Goal: Information Seeking & Learning: Check status

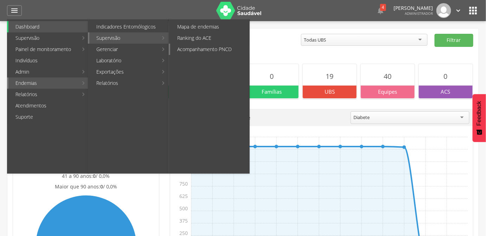
click at [184, 53] on link "Acompanhamento PNCD" at bounding box center [209, 49] width 79 height 11
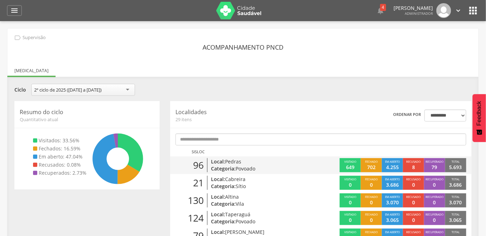
click at [321, 165] on div "Visitado 649 Fechado 702 Em aberto 4.255 Recusado 8 Recuperado 79 Total 5.693" at bounding box center [396, 165] width 151 height 14
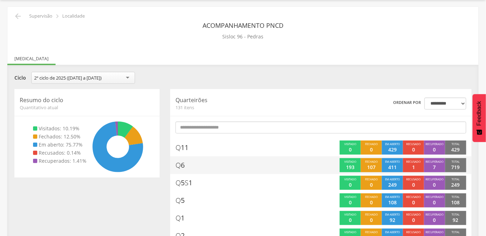
scroll to position [64, 0]
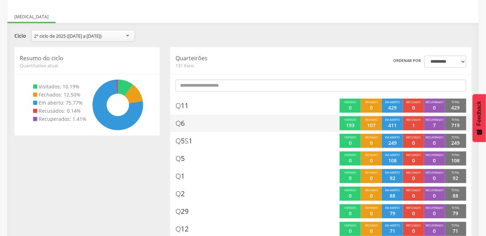
click at [369, 122] on p "107" at bounding box center [371, 125] width 8 height 7
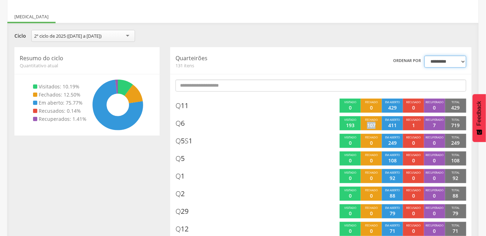
click at [430, 56] on select "**********" at bounding box center [446, 62] width 42 height 12
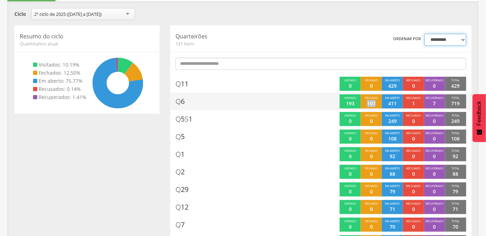
scroll to position [96, 0]
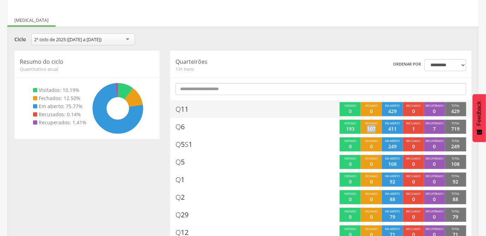
scroll to position [64, 0]
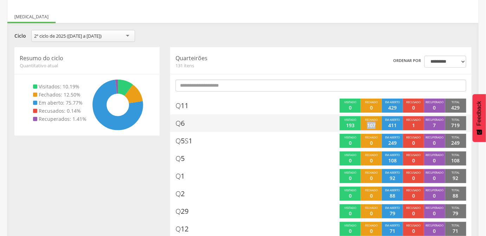
click at [370, 123] on p "107" at bounding box center [371, 125] width 8 height 7
click at [370, 124] on p "107" at bounding box center [371, 125] width 8 height 7
drag, startPoint x: 369, startPoint y: 124, endPoint x: 364, endPoint y: 124, distance: 4.6
click at [368, 124] on p "107" at bounding box center [371, 125] width 8 height 7
click at [364, 124] on div "Fechado 107" at bounding box center [371, 123] width 21 height 14
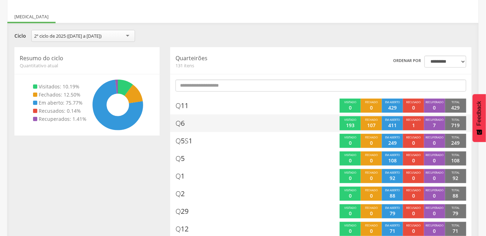
click at [377, 125] on div "Fechado 107" at bounding box center [371, 123] width 21 height 14
click at [370, 119] on span "Fechado" at bounding box center [371, 120] width 13 height 4
click at [369, 123] on p "107" at bounding box center [371, 125] width 8 height 7
click at [370, 125] on p "107" at bounding box center [371, 125] width 8 height 7
click at [372, 126] on p "107" at bounding box center [371, 125] width 8 height 7
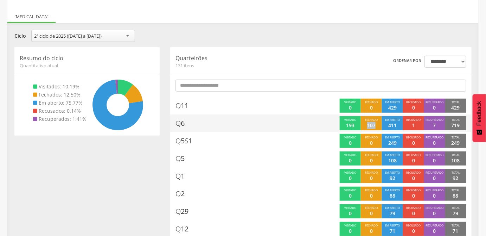
click at [372, 127] on p "107" at bounding box center [371, 125] width 8 height 7
click at [371, 127] on p "107" at bounding box center [371, 125] width 8 height 7
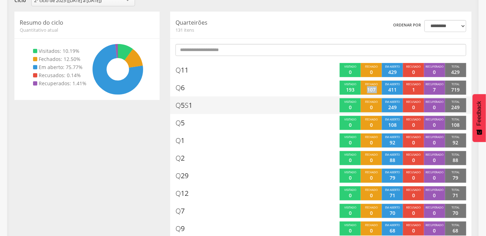
scroll to position [0, 0]
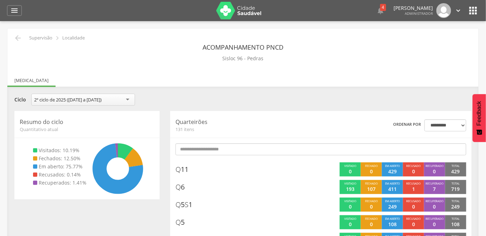
click at [424, 128] on div "**********" at bounding box center [383, 125] width 166 height 12
click at [435, 128] on select "**********" at bounding box center [446, 125] width 42 height 12
select select "*"
click at [425, 119] on select "**********" at bounding box center [446, 125] width 42 height 12
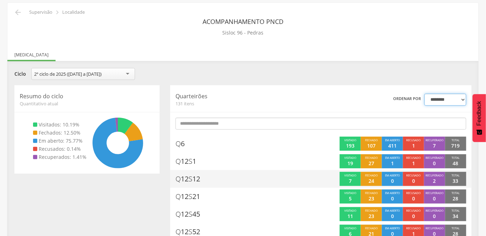
scroll to position [64, 0]
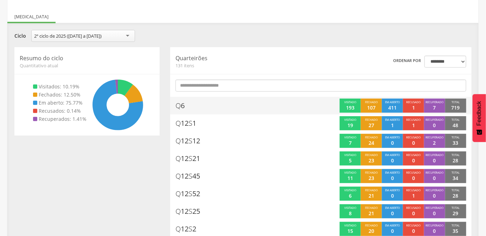
click at [370, 109] on p "107" at bounding box center [371, 107] width 8 height 7
click at [184, 106] on span "Q 6" at bounding box center [180, 106] width 9 height 10
